Goal: Task Accomplishment & Management: Manage account settings

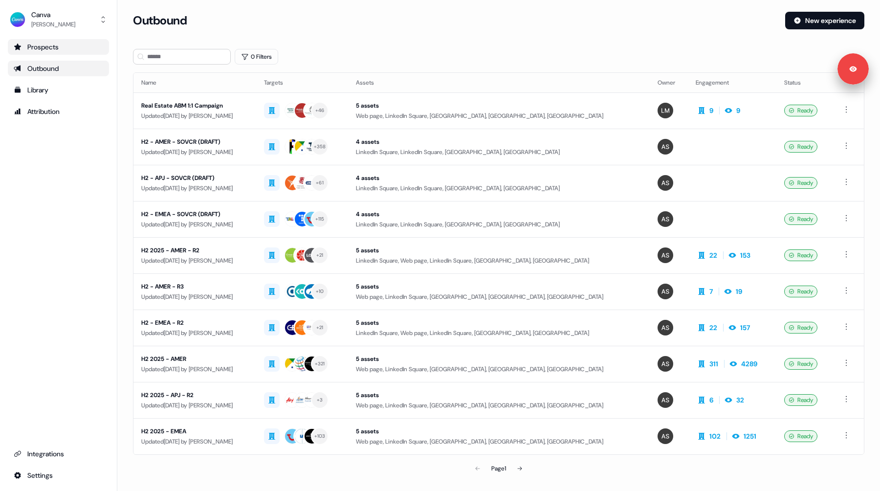
click at [51, 52] on link "Prospects" at bounding box center [58, 47] width 101 height 16
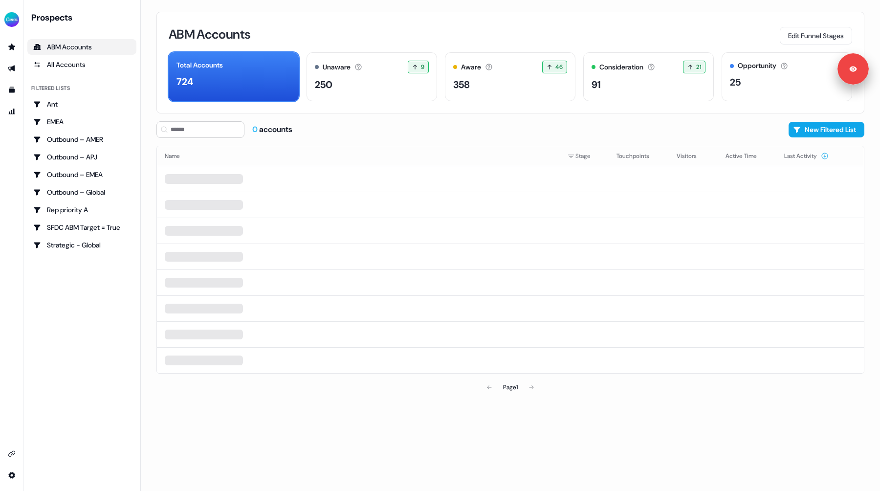
click at [455, 33] on div "ABM Accounts Edit Funnel Stages" at bounding box center [511, 34] width 684 height 21
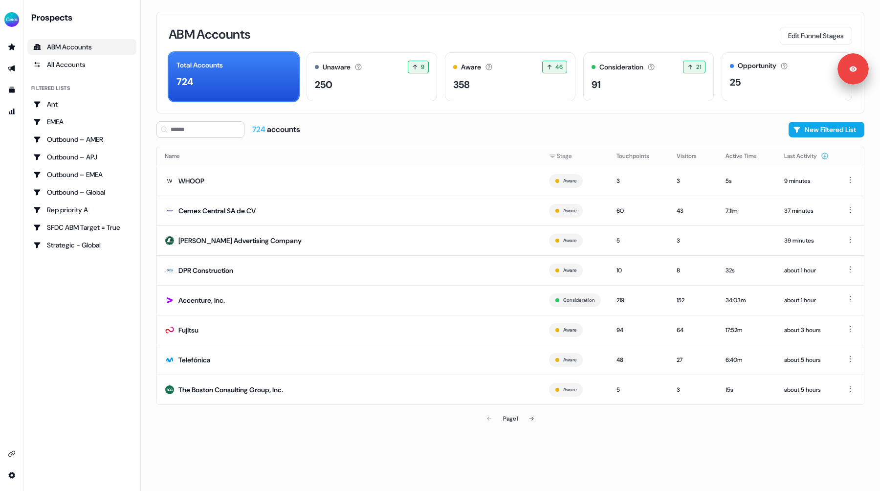
click at [150, 162] on div "ABM Accounts Edit Funnel Stages Total Accounts 724 Unaware The default stage al…" at bounding box center [511, 245] width 740 height 491
click at [12, 23] on img "side nav menu" at bounding box center [12, 20] width 16 height 16
click at [37, 86] on div "Logout" at bounding box center [50, 81] width 93 height 18
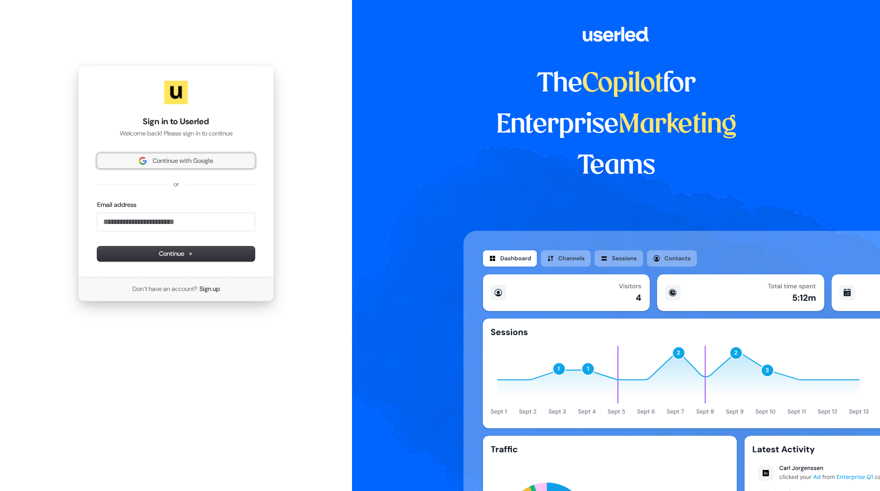
click at [160, 166] on button "Continue with Google" at bounding box center [175, 161] width 157 height 15
